Goal: Task Accomplishment & Management: Manage account settings

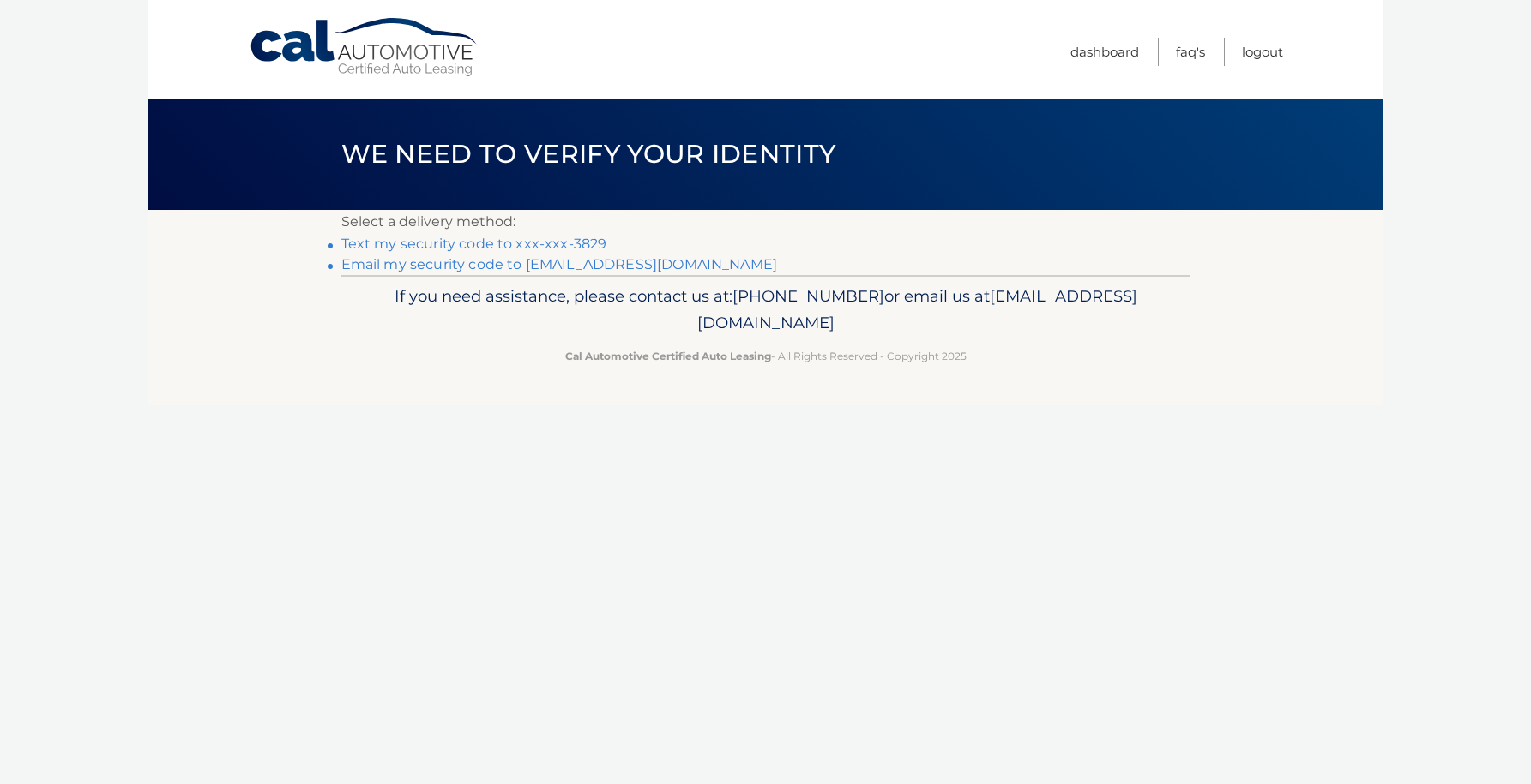
click at [543, 239] on link "Text my security code to xxx-xxx-3829" at bounding box center [474, 243] width 266 height 16
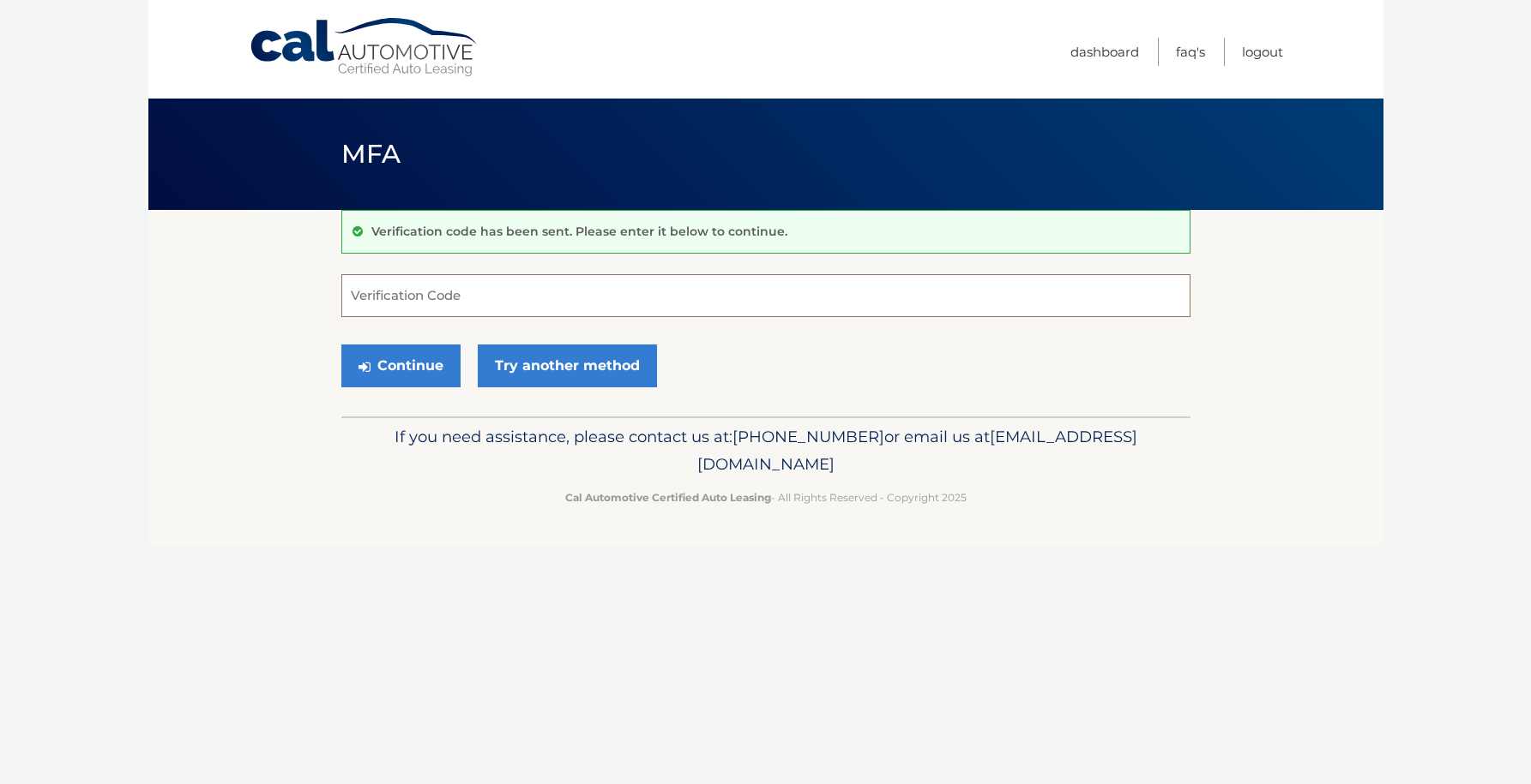
click at [583, 299] on input "Verification Code" at bounding box center [765, 295] width 848 height 43
type input "741092"
click at [388, 353] on button "Continue" at bounding box center [401, 366] width 119 height 43
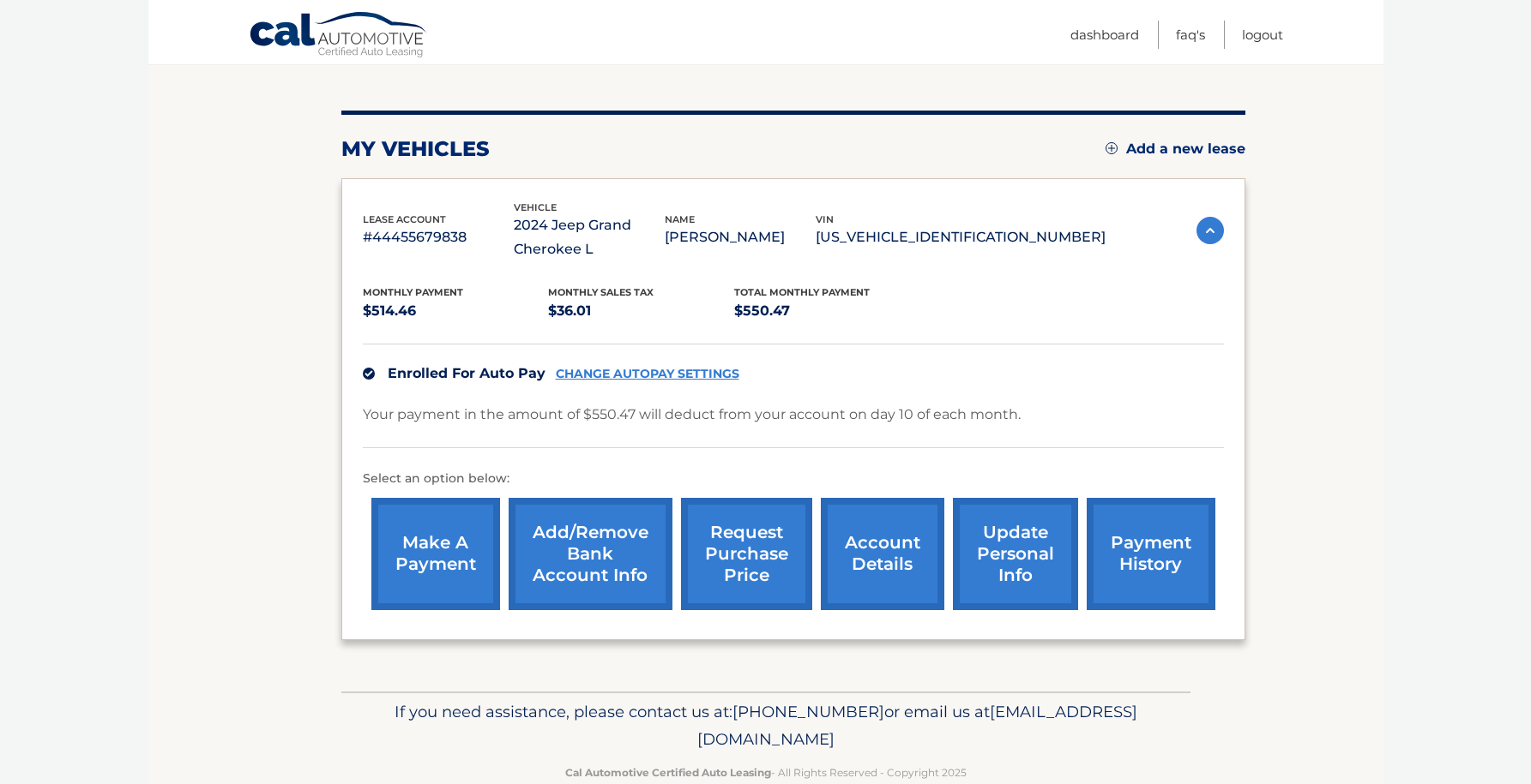
scroll to position [177, 0]
click at [888, 546] on link "account details" at bounding box center [882, 553] width 124 height 112
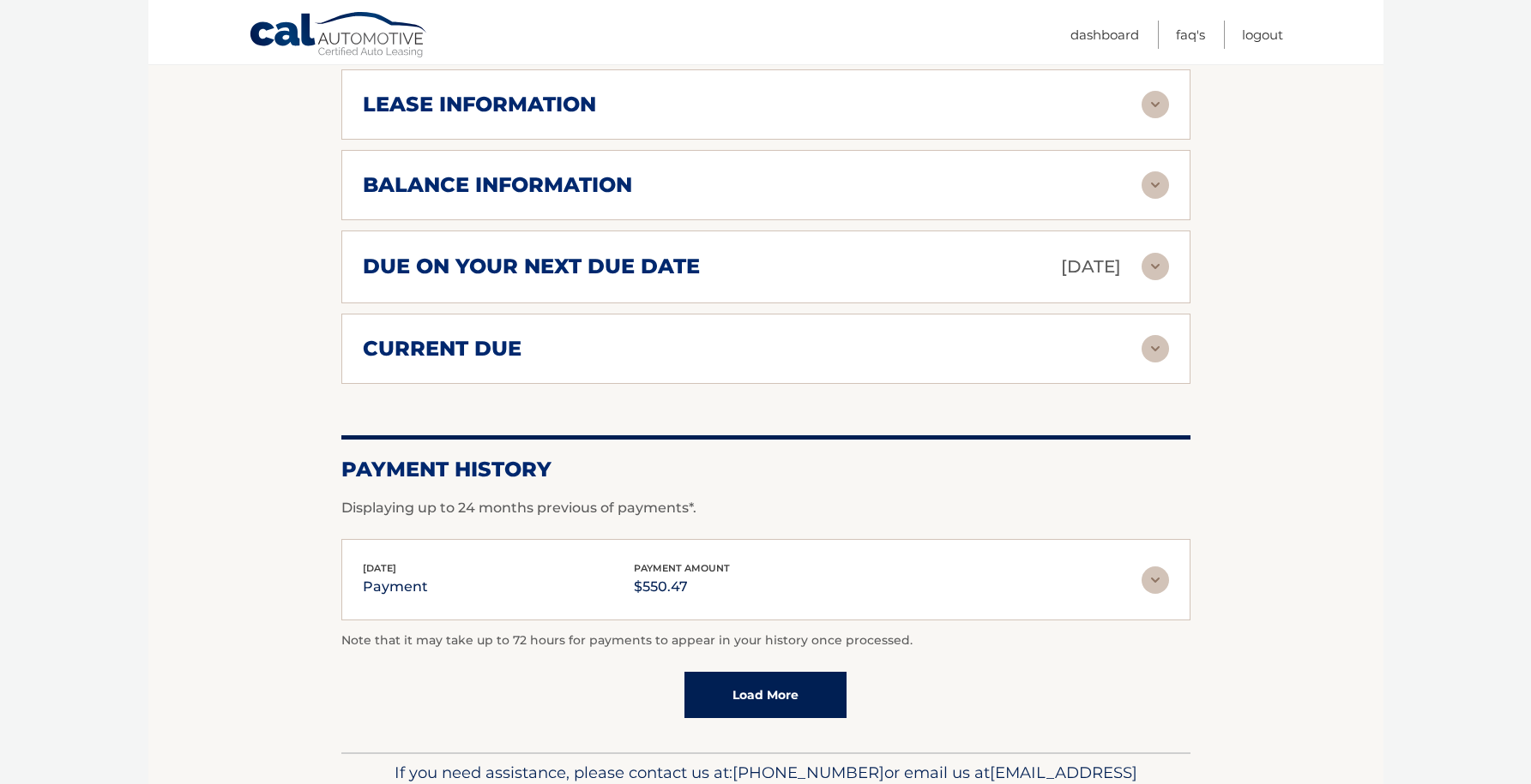
scroll to position [952, 0]
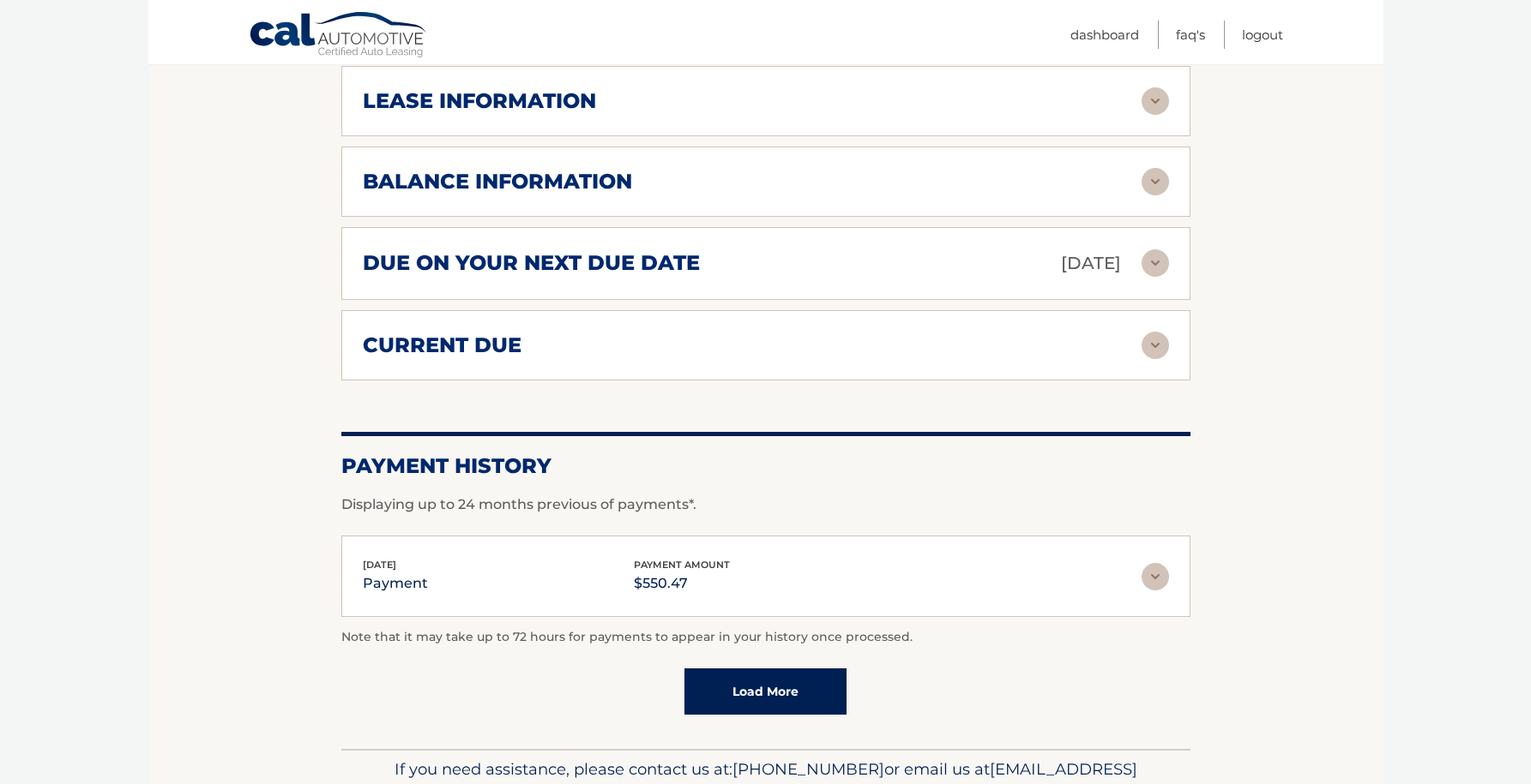
click at [1161, 579] on img at bounding box center [1155, 577] width 28 height 28
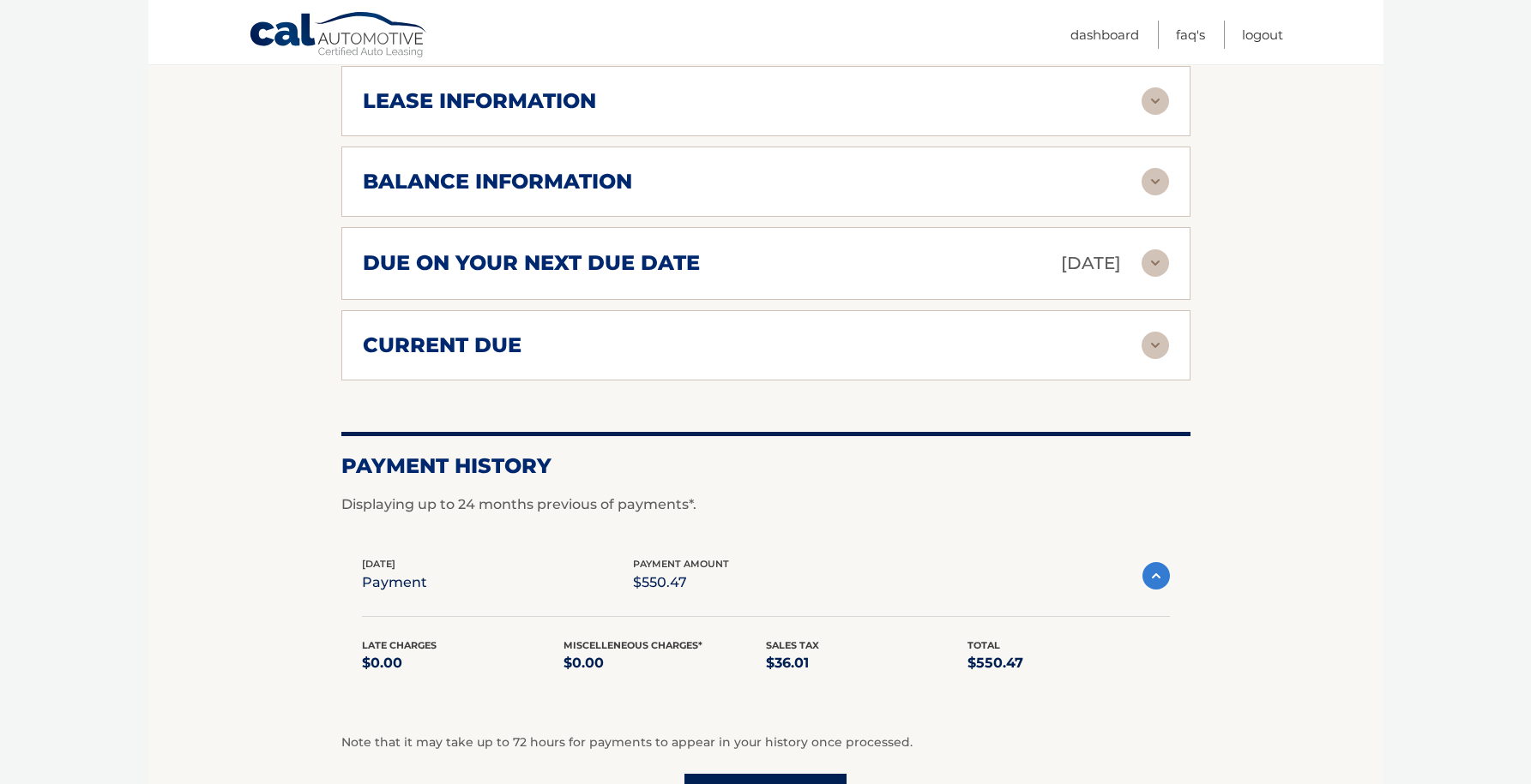
click at [1161, 579] on img at bounding box center [1155, 576] width 28 height 28
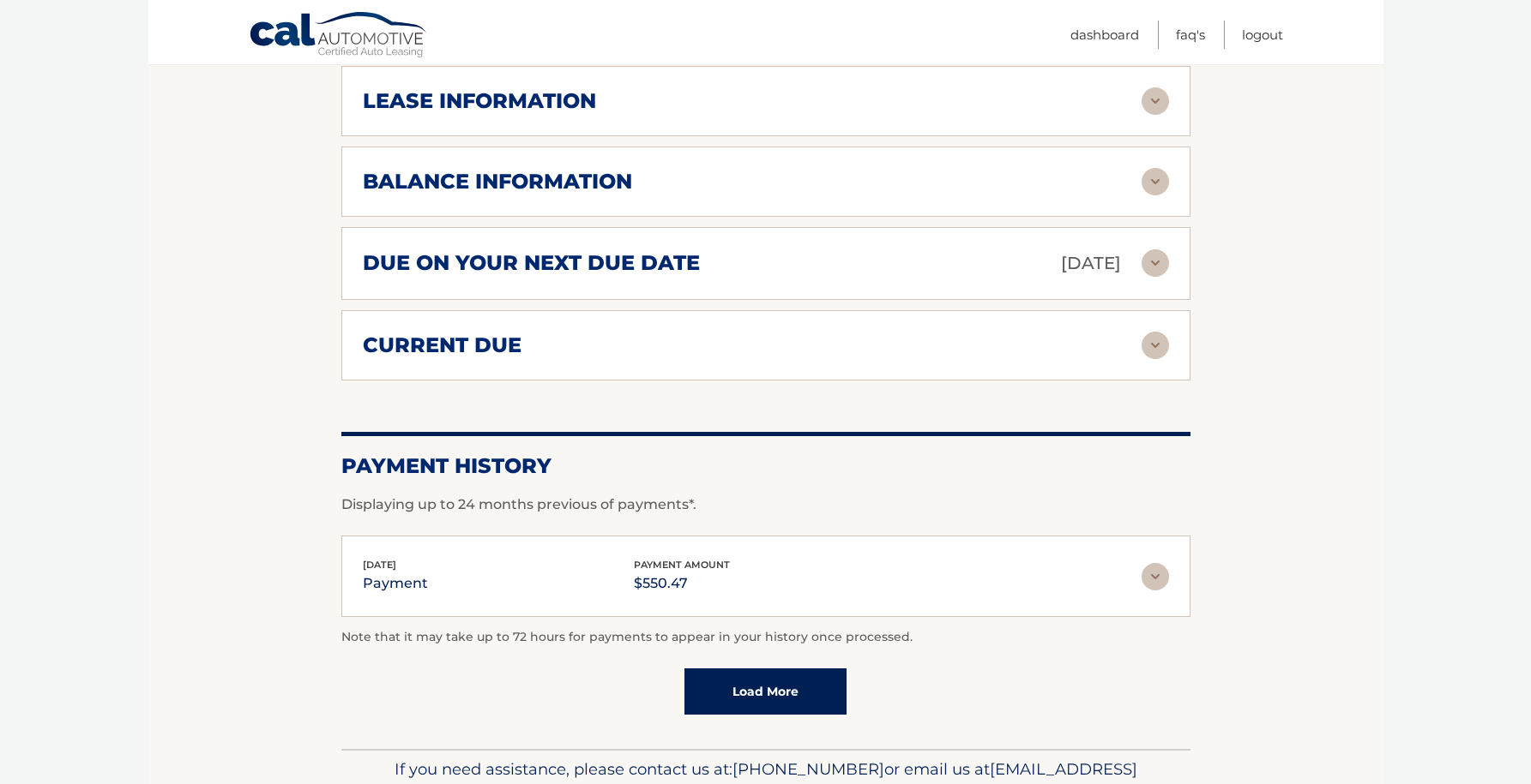
click at [1156, 580] on img at bounding box center [1155, 577] width 28 height 28
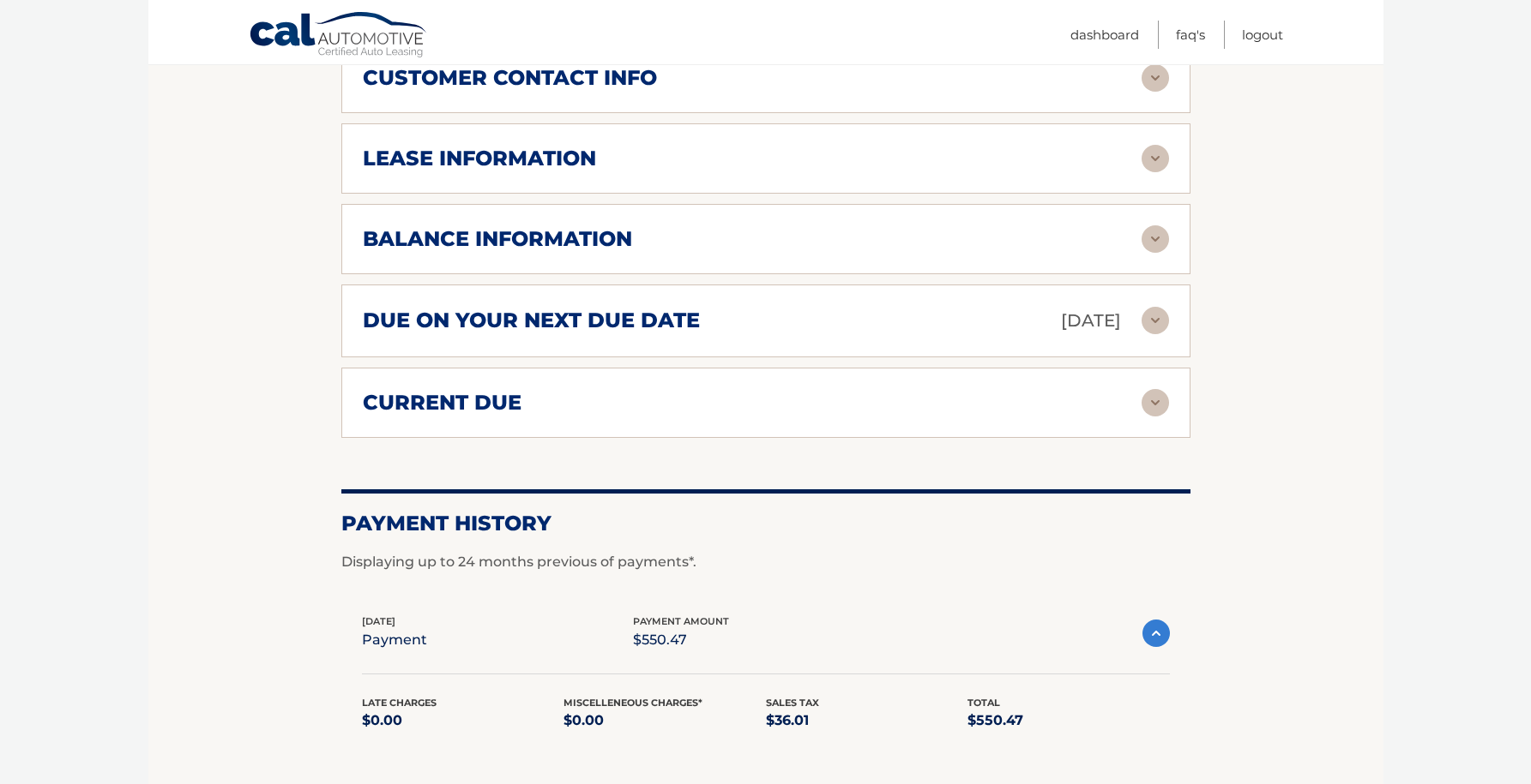
scroll to position [892, 0]
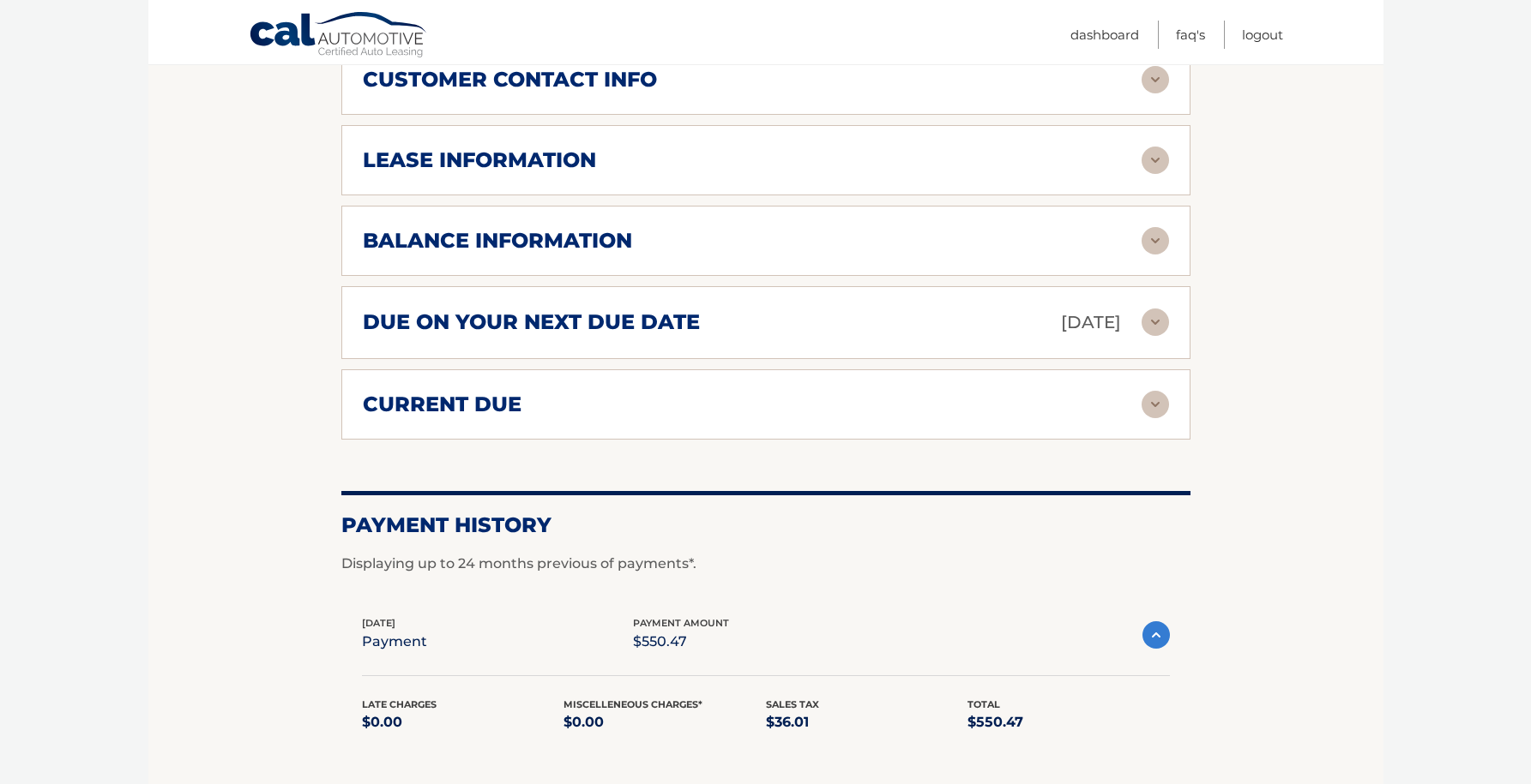
click at [1148, 406] on img at bounding box center [1155, 404] width 28 height 28
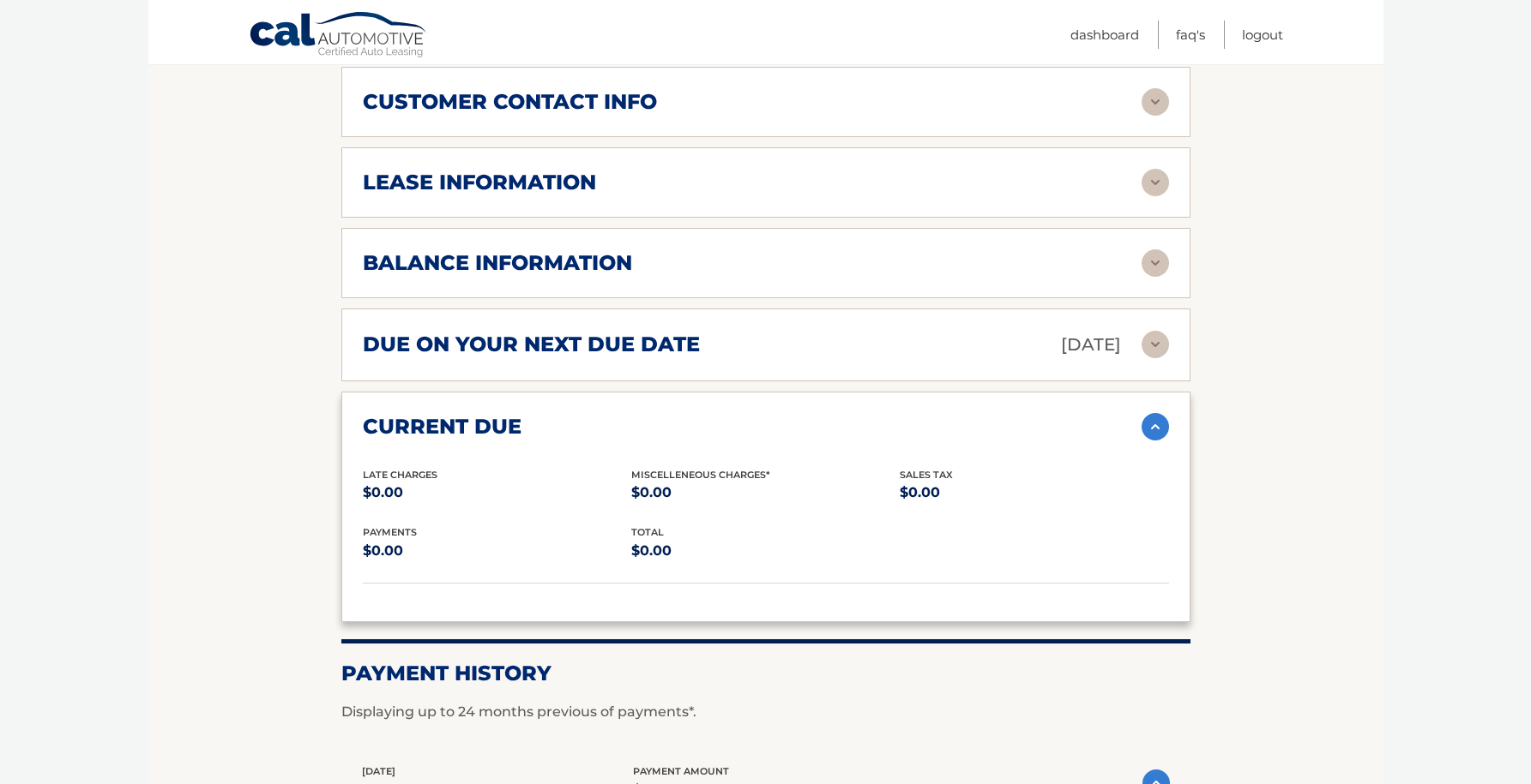
scroll to position [871, 0]
click at [1165, 343] on img at bounding box center [1155, 343] width 28 height 28
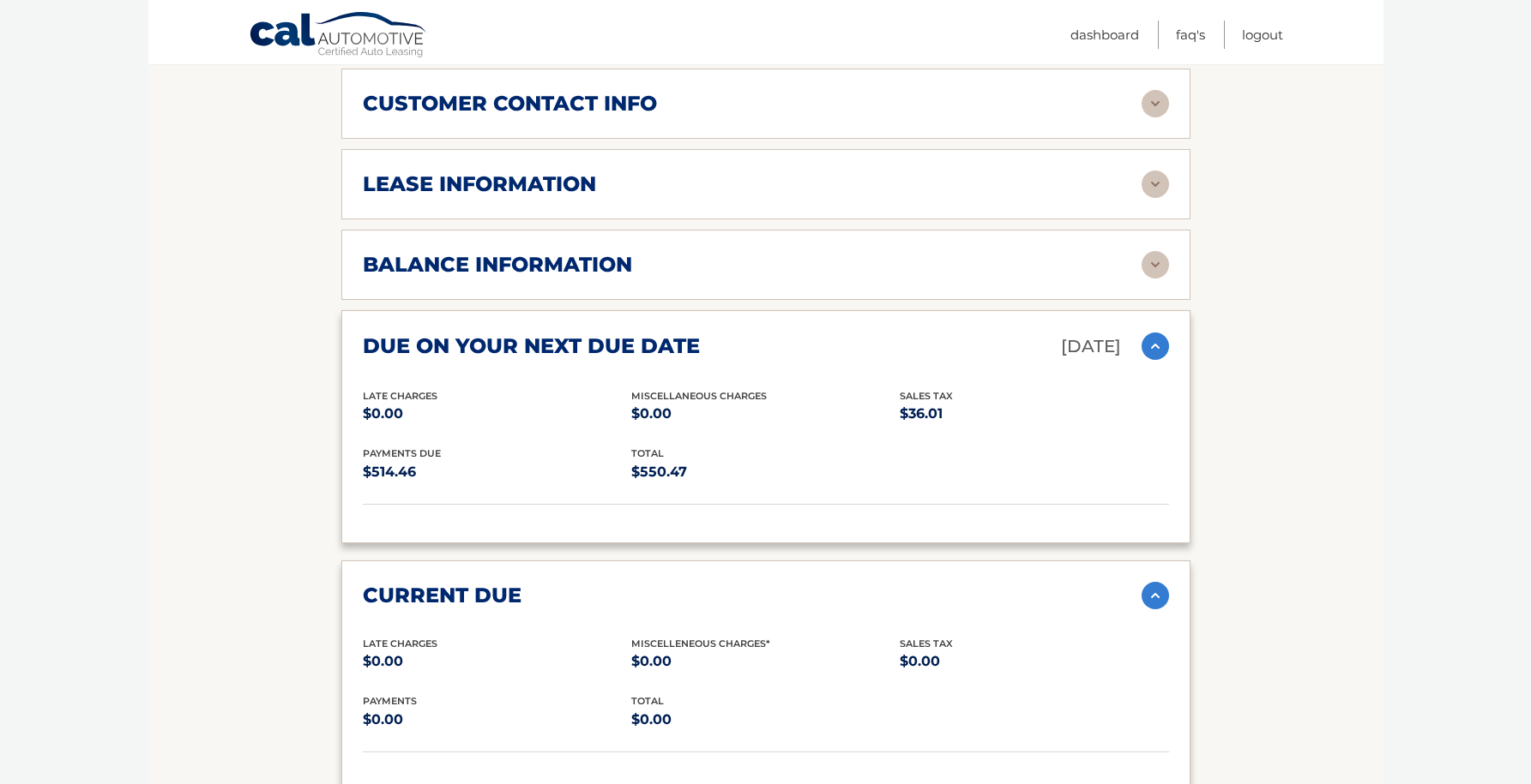
scroll to position [867, 0]
click at [1165, 266] on img at bounding box center [1155, 265] width 28 height 28
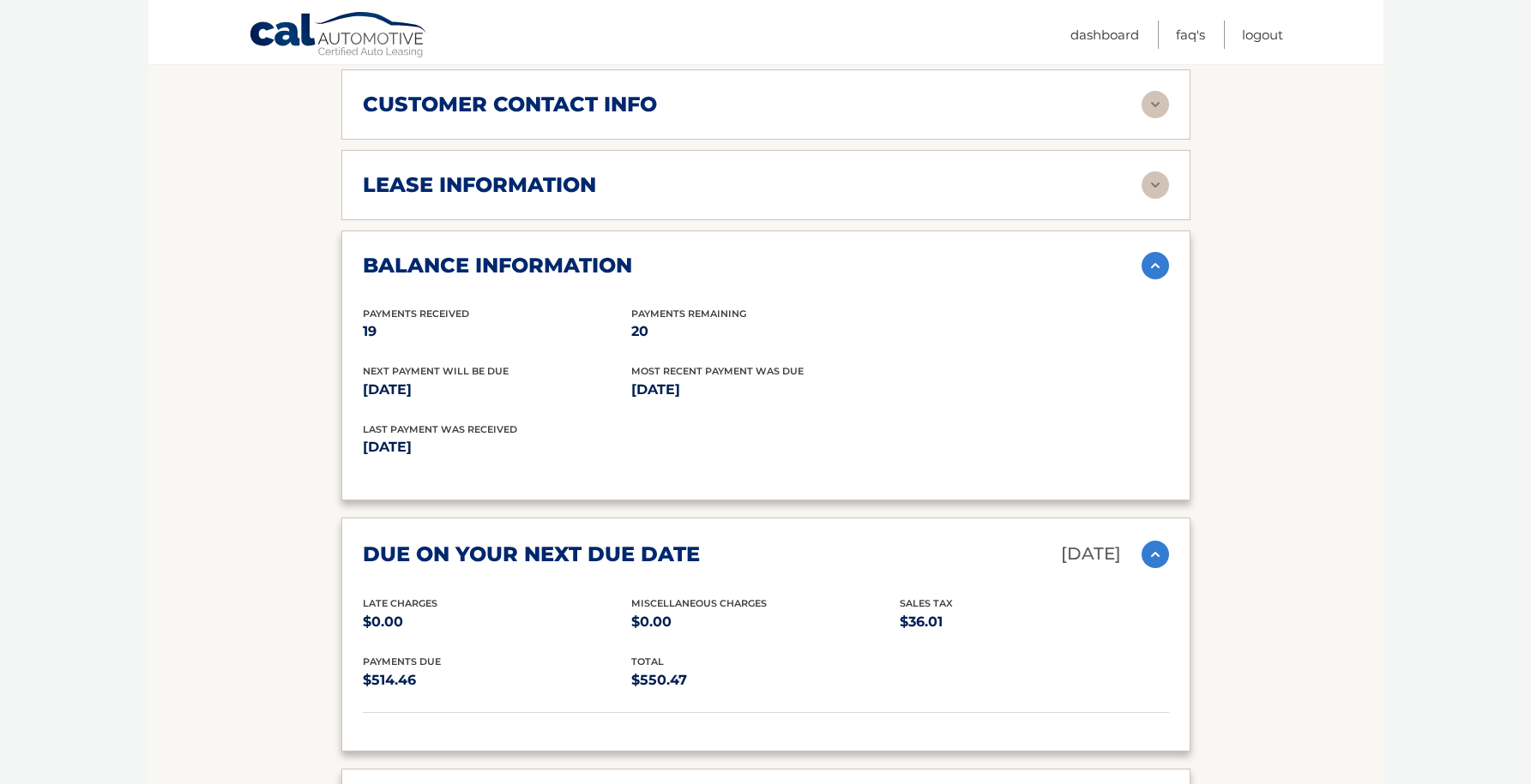
click at [1156, 269] on img at bounding box center [1155, 265] width 28 height 28
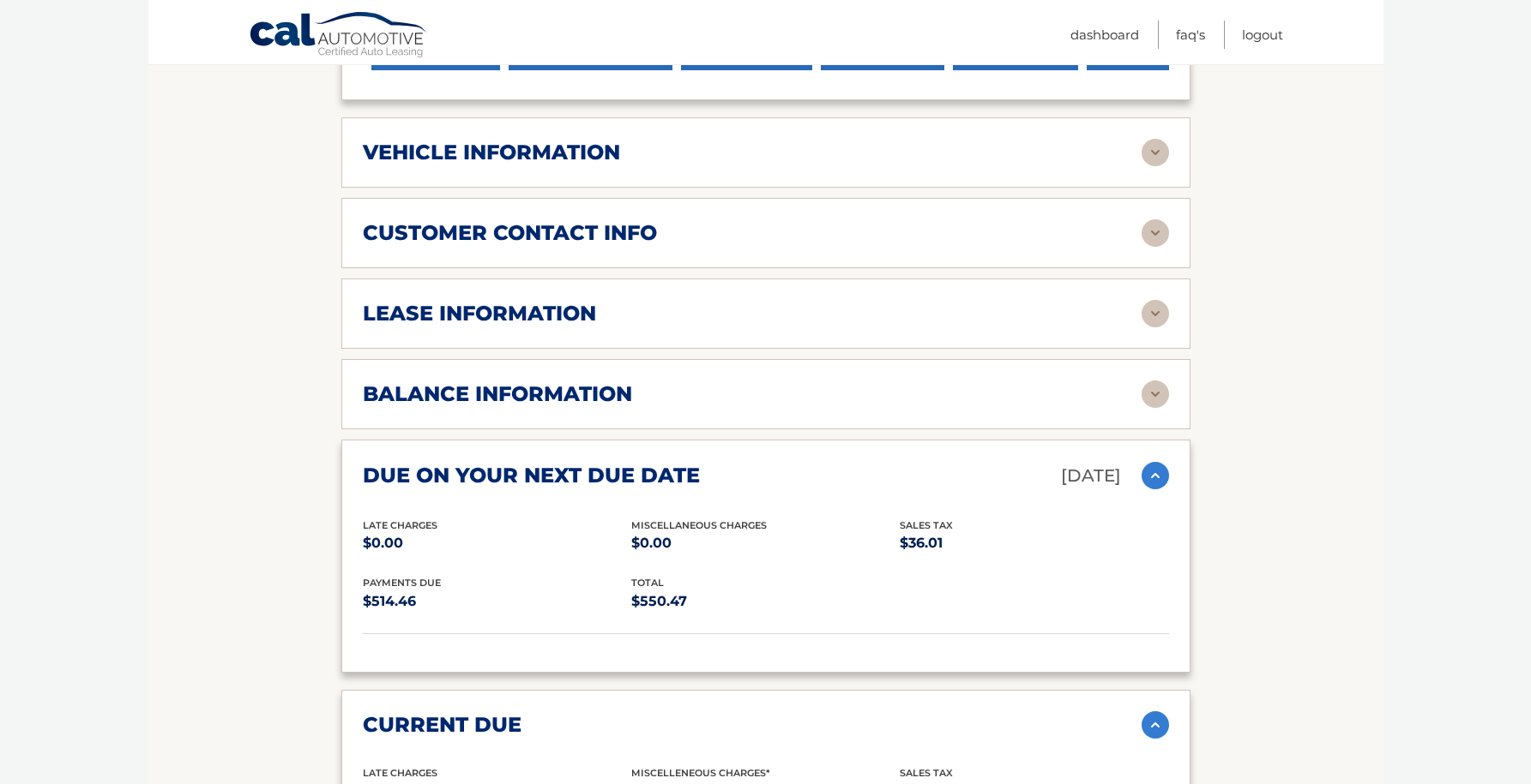
scroll to position [733, 0]
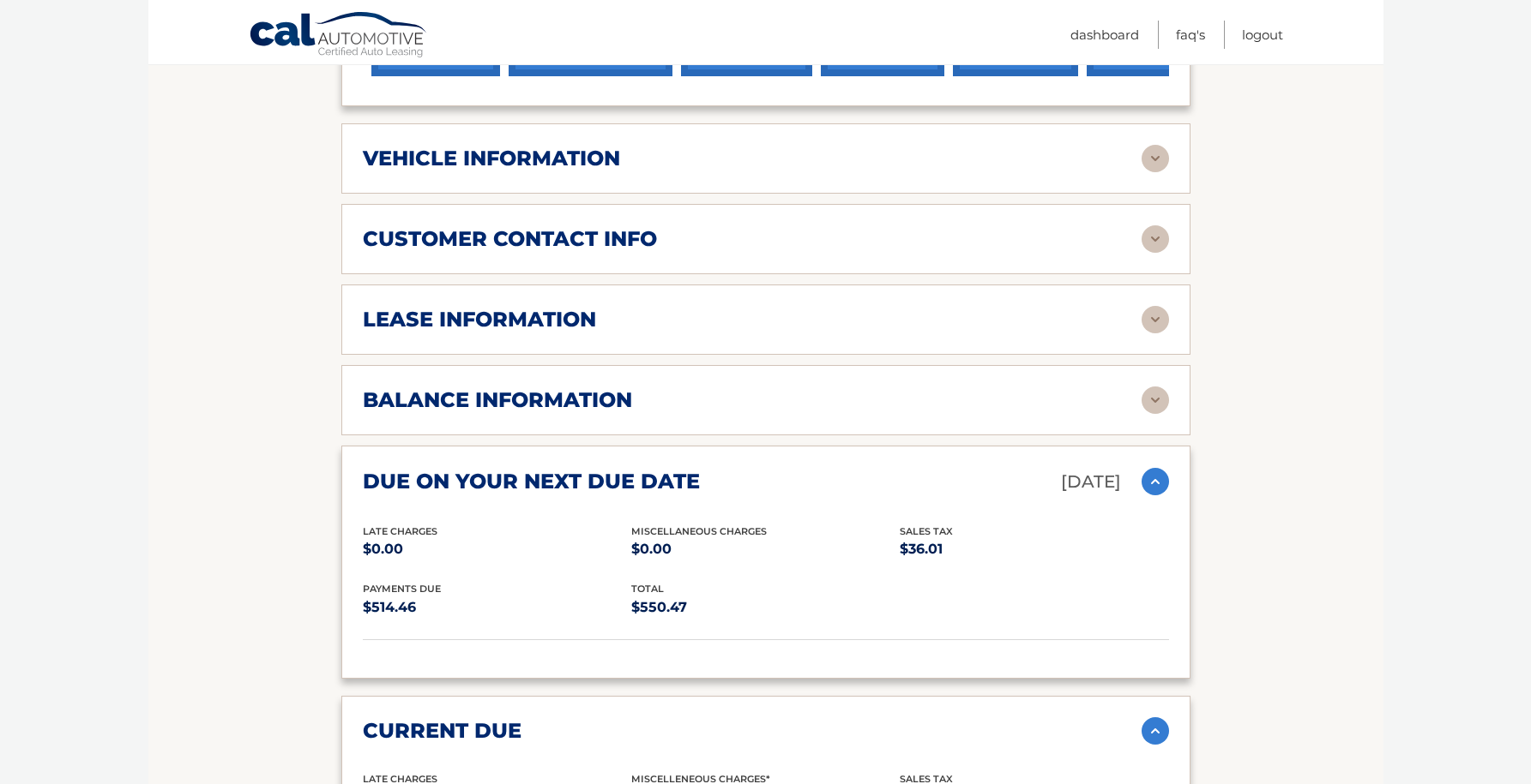
click at [1145, 320] on img at bounding box center [1155, 319] width 28 height 28
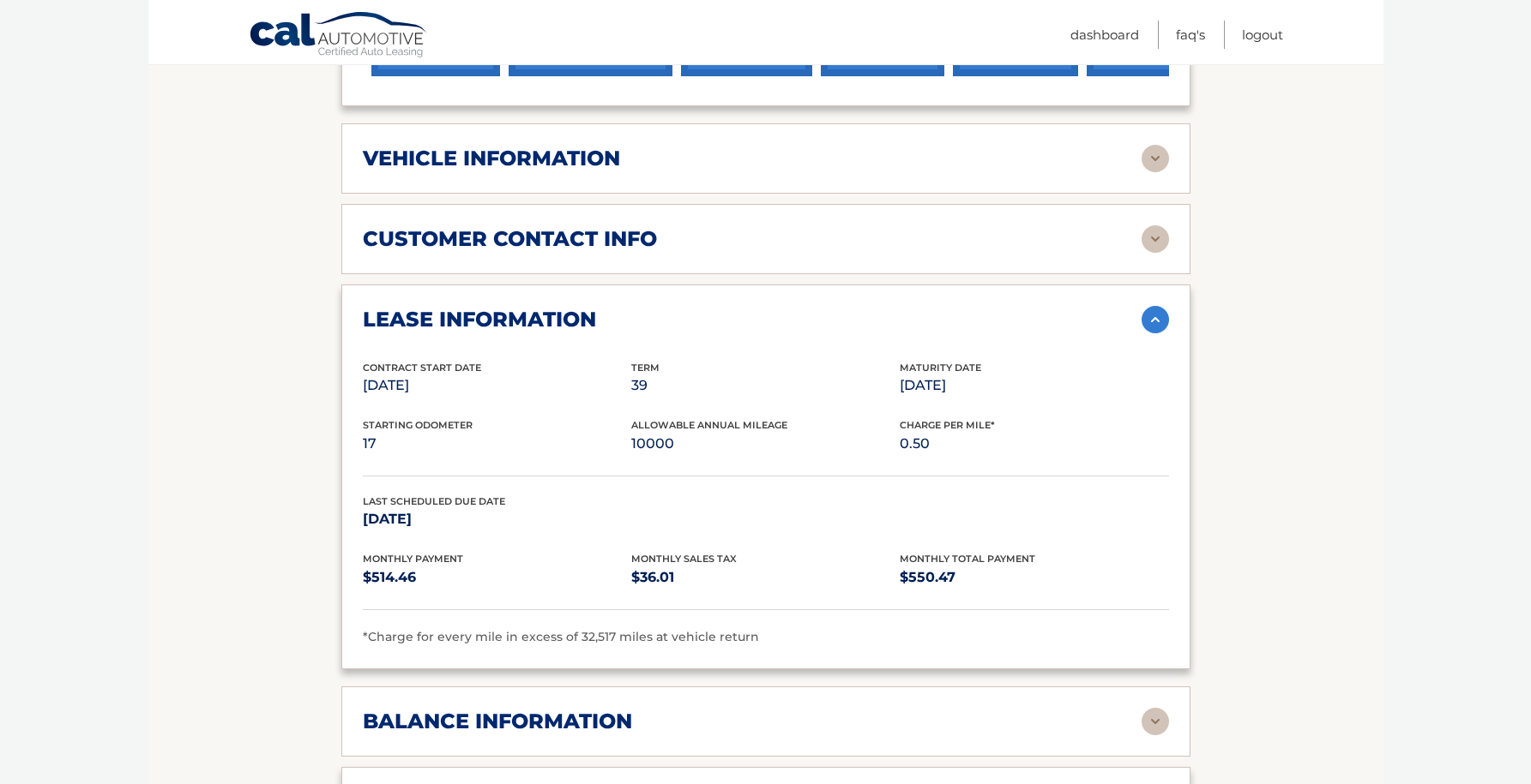
click at [1152, 317] on img at bounding box center [1155, 319] width 28 height 28
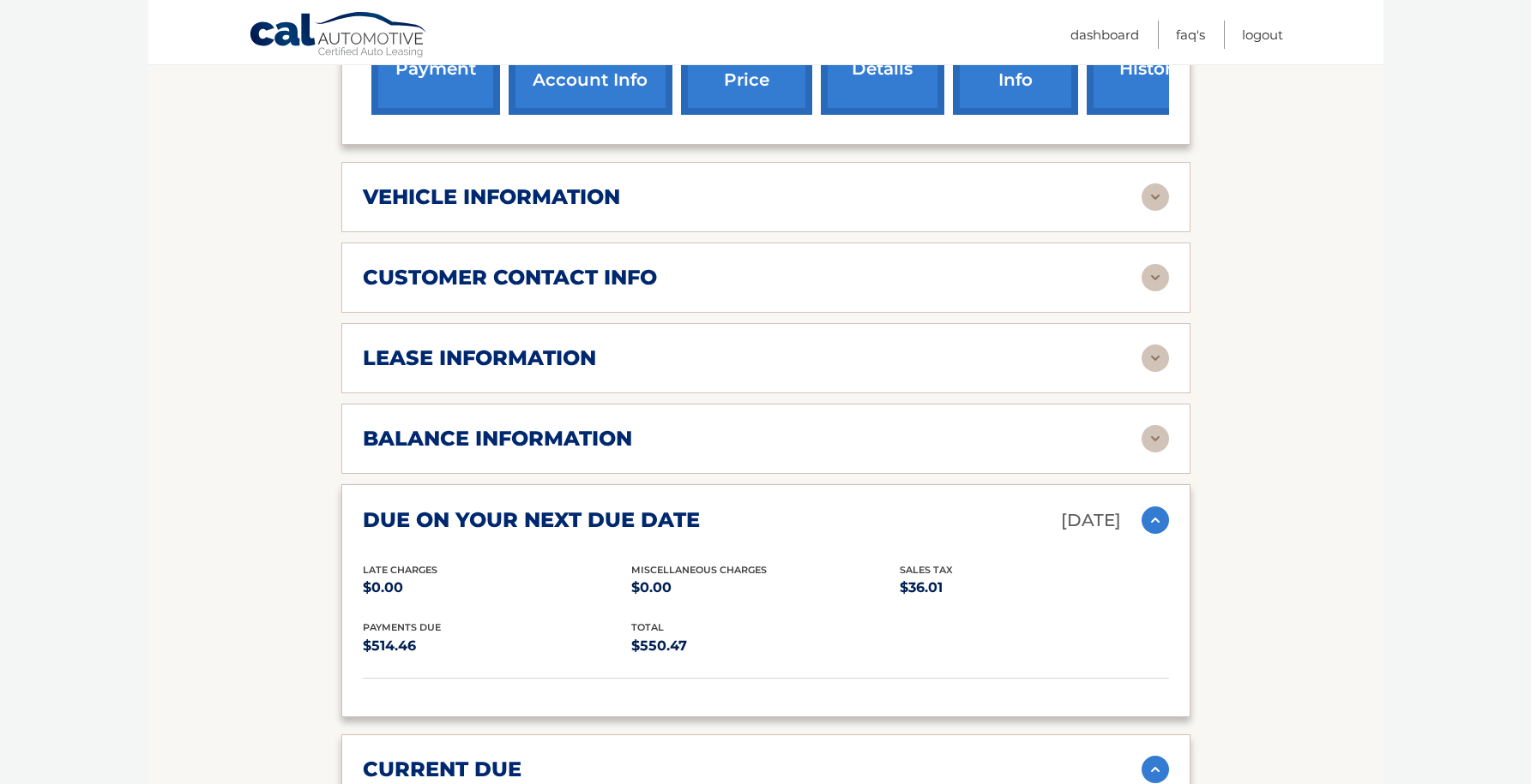
scroll to position [691, 0]
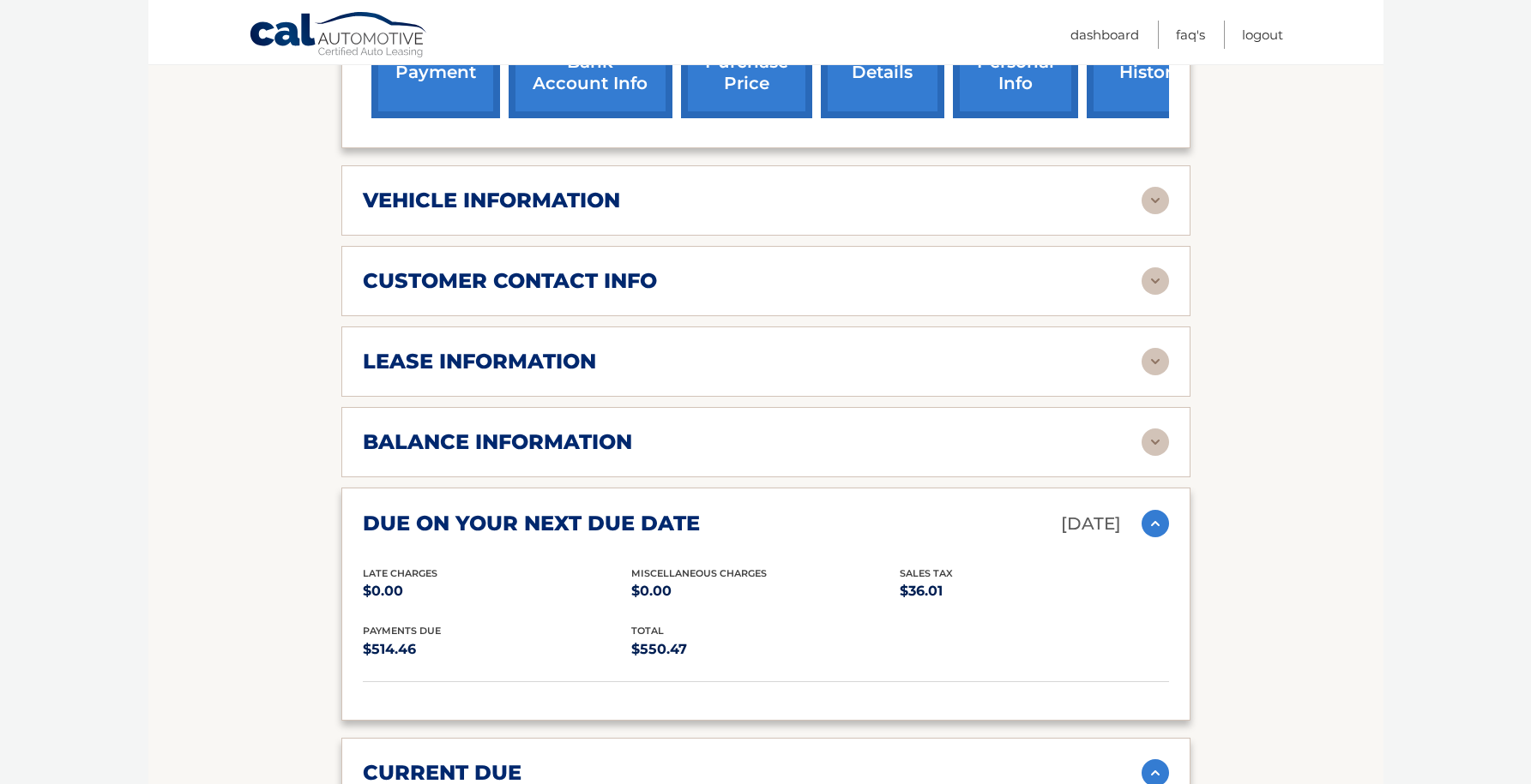
click at [1158, 208] on img at bounding box center [1155, 200] width 28 height 28
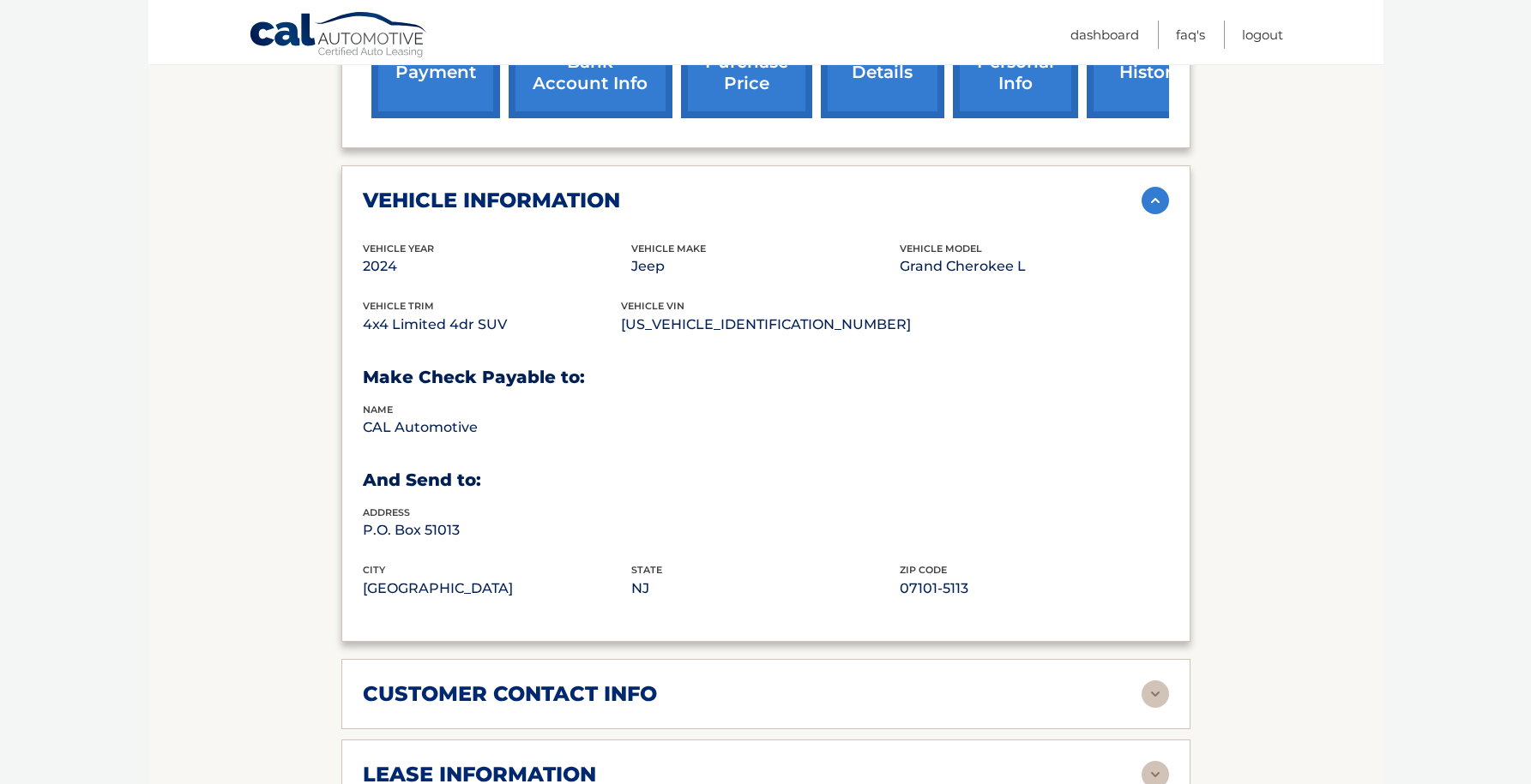
click at [1157, 208] on img at bounding box center [1155, 200] width 28 height 28
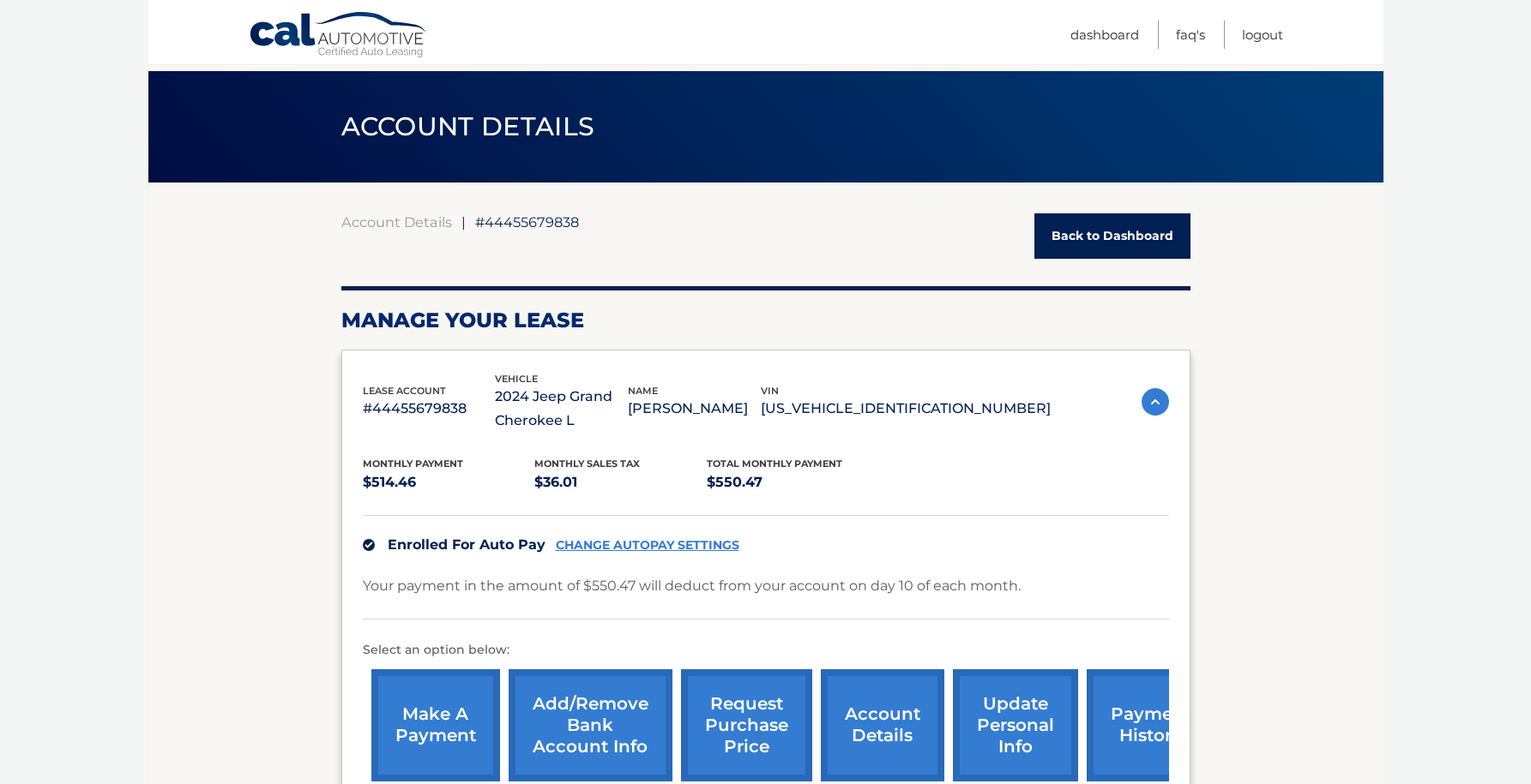
scroll to position [0, 0]
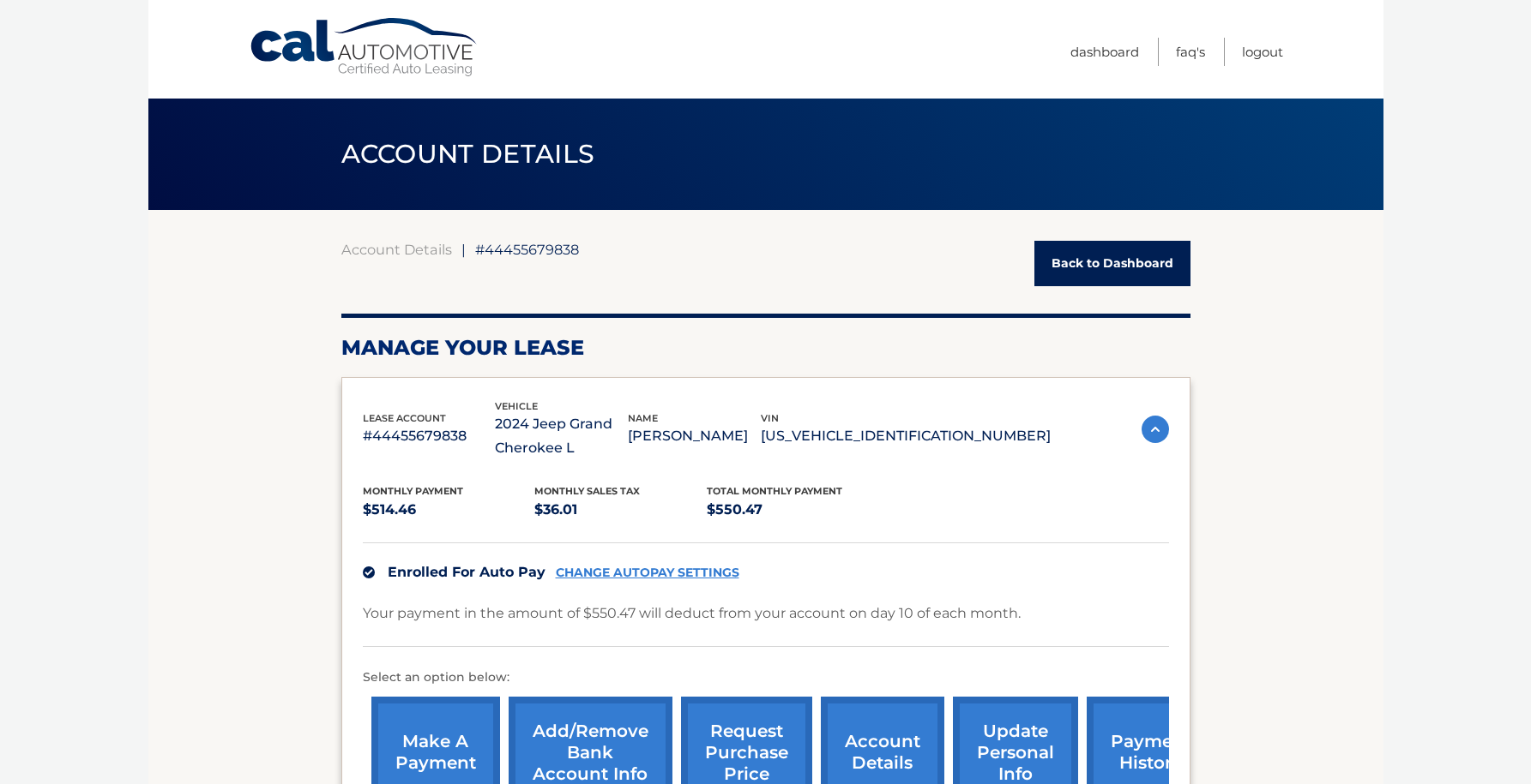
click at [1422, 320] on body "Cal Automotive Menu Dashboard FAQ's Logout ← |" at bounding box center [765, 392] width 1531 height 784
